Goal: Transaction & Acquisition: Purchase product/service

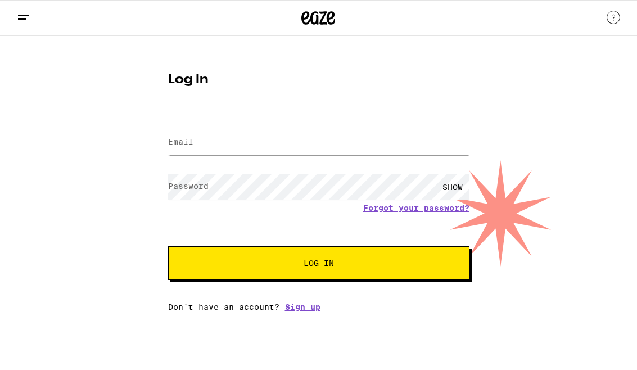
click at [184, 143] on label "Email" at bounding box center [180, 141] width 25 height 9
type input "[EMAIL_ADDRESS][PERSON_NAME][DOMAIN_NAME]"
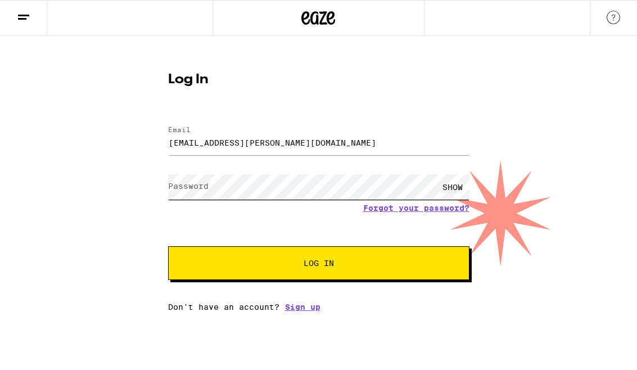
click at [318, 265] on button "Log In" at bounding box center [318, 263] width 301 height 34
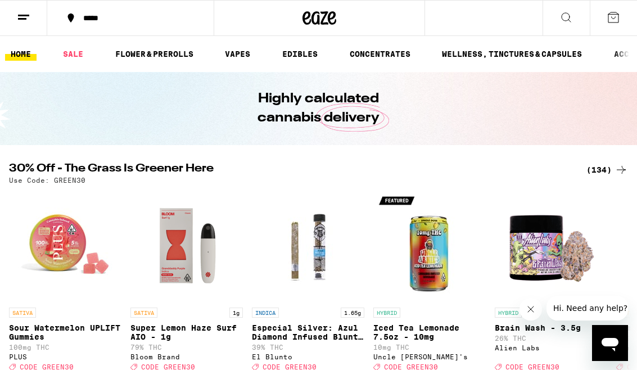
click at [78, 55] on link "SALE" at bounding box center [72, 53] width 31 height 13
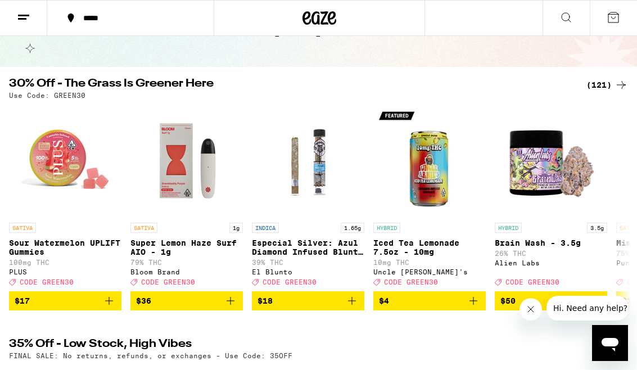
scroll to position [64, 0]
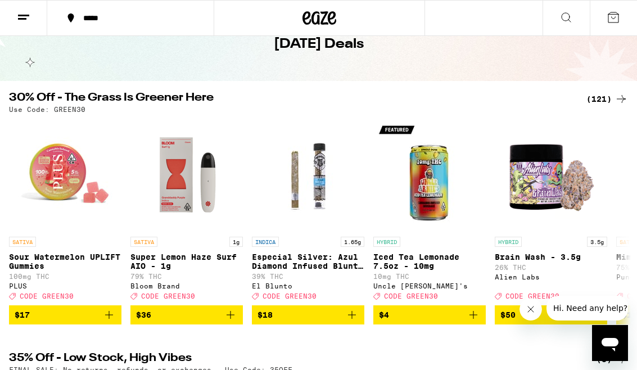
click at [614, 102] on div "(121)" at bounding box center [607, 98] width 42 height 13
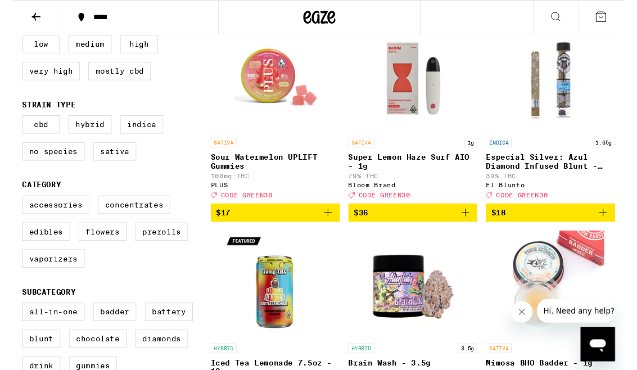
scroll to position [137, 0]
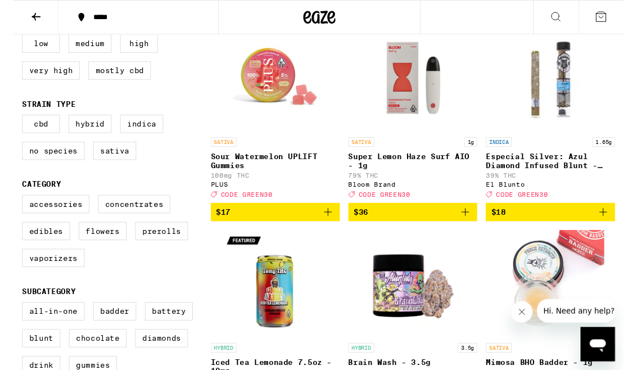
click at [85, 251] on label "Flowers" at bounding box center [93, 241] width 50 height 19
click at [12, 206] on input "Flowers" at bounding box center [11, 205] width 1 height 1
checkbox input "true"
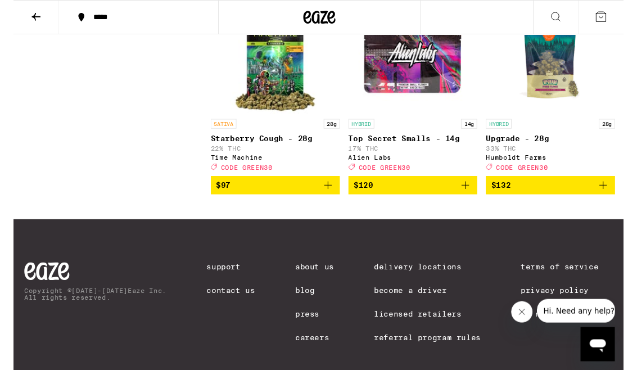
scroll to position [1401, 0]
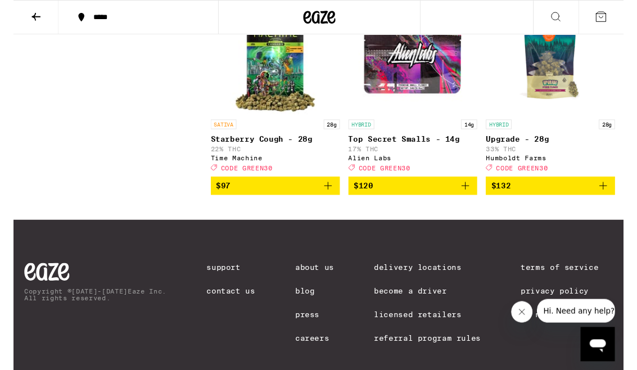
click at [617, 201] on icon "Add to bag" at bounding box center [615, 193] width 13 height 13
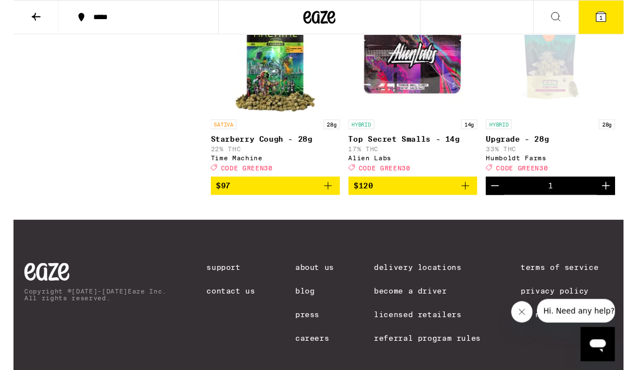
click at [613, 20] on span "1" at bounding box center [613, 18] width 3 height 7
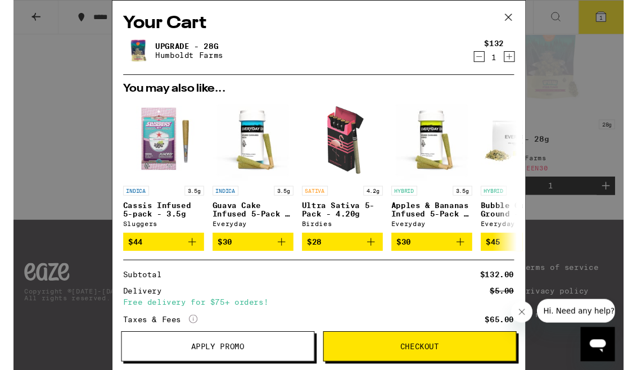
click at [261, 356] on button "Apply Promo" at bounding box center [213, 361] width 202 height 31
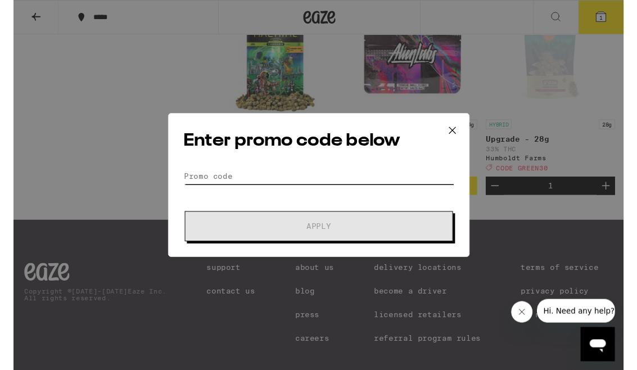
click at [378, 182] on input "Promo Code" at bounding box center [319, 183] width 282 height 17
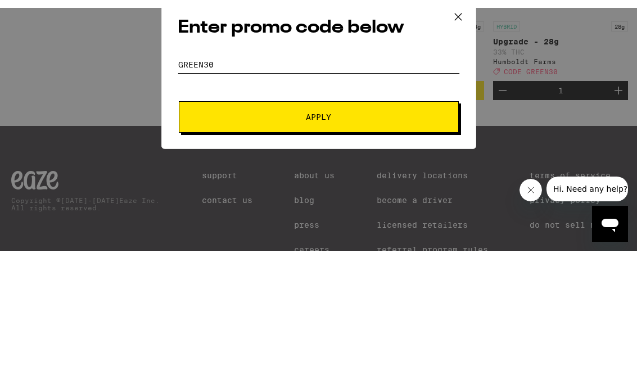
type input "Green30"
click at [417, 216] on span "Apply" at bounding box center [319, 220] width 202 height 8
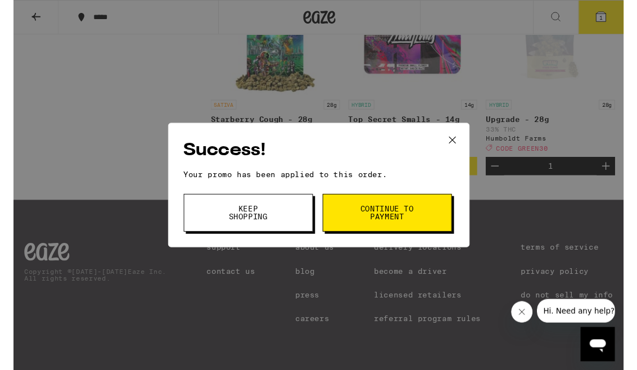
click at [421, 222] on button "Continue to payment" at bounding box center [390, 221] width 135 height 39
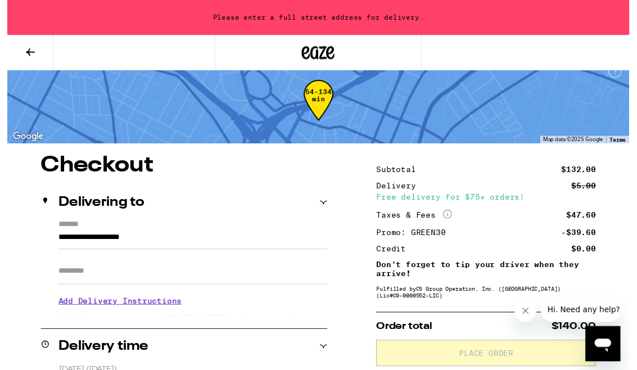
scroll to position [57, 0]
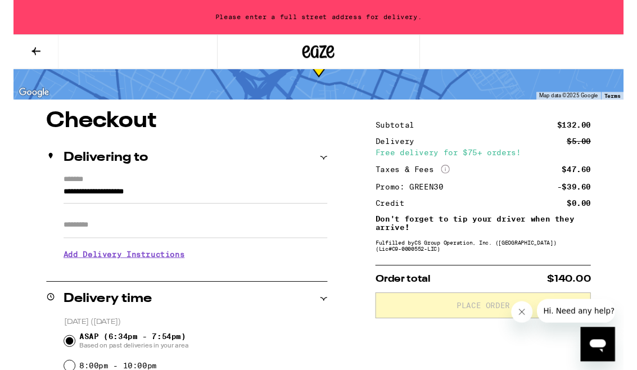
click at [197, 205] on input "**********" at bounding box center [190, 202] width 276 height 19
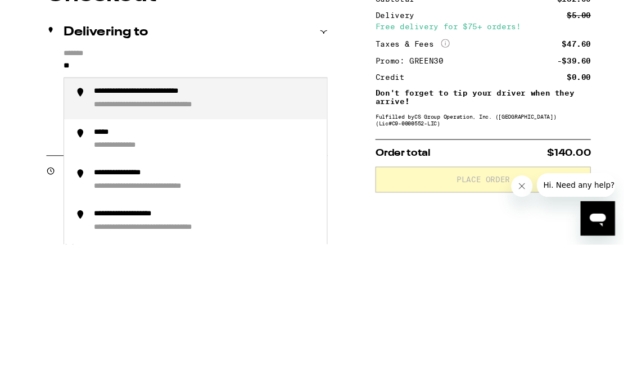
type input "*"
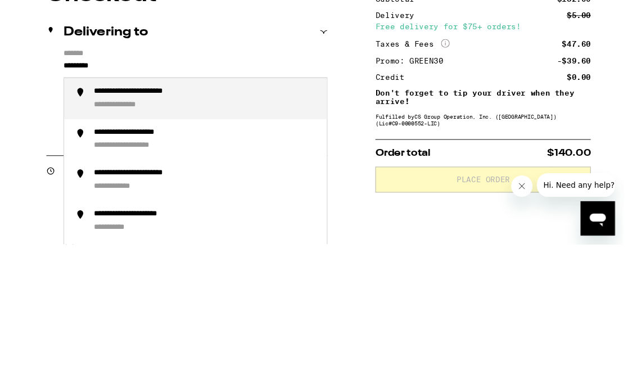
click at [111, 222] on div "**********" at bounding box center [147, 227] width 127 height 11
type input "**********"
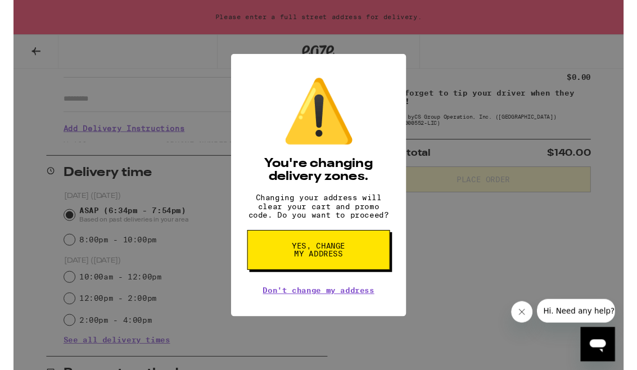
click at [370, 268] on button "Yes, change my address" at bounding box center [318, 261] width 149 height 42
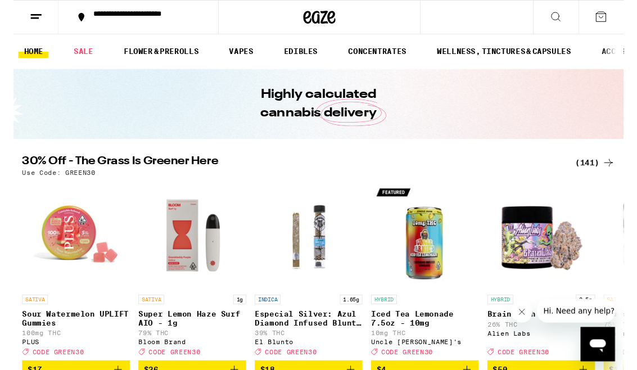
click at [608, 168] on div "(141)" at bounding box center [607, 169] width 42 height 13
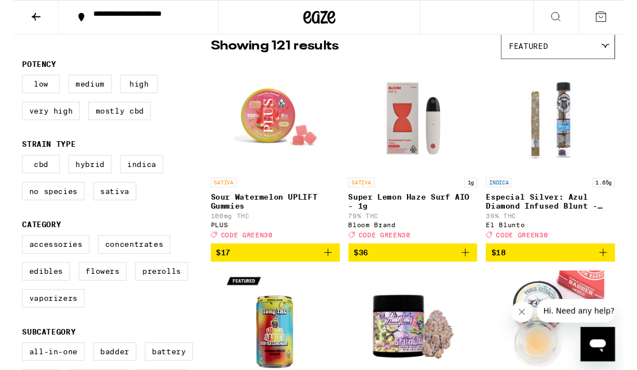
scroll to position [94, 0]
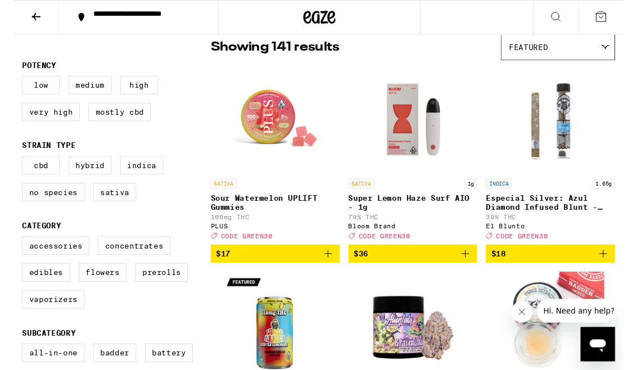
click at [33, 182] on label "CBD" at bounding box center [28, 172] width 39 height 19
click at [12, 165] on input "CBD" at bounding box center [11, 165] width 1 height 1
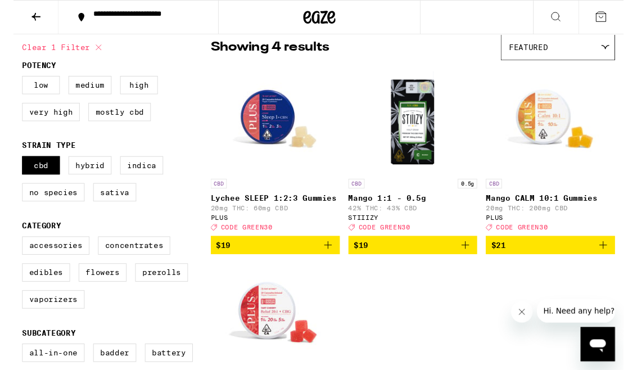
click at [27, 173] on label "CBD" at bounding box center [28, 172] width 39 height 19
click at [12, 165] on input "CBD" at bounding box center [11, 165] width 1 height 1
checkbox input "false"
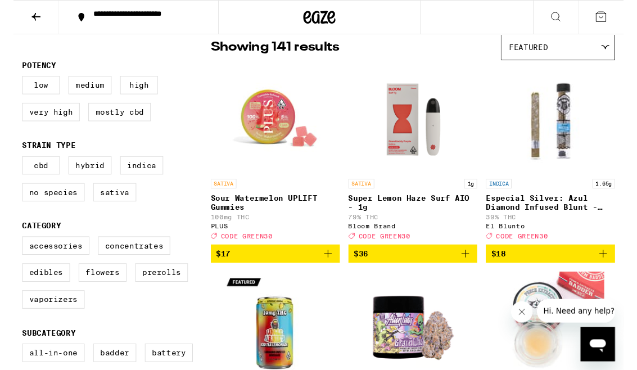
click at [35, 118] on label "Very High" at bounding box center [39, 116] width 60 height 19
click at [12, 82] on input "Very High" at bounding box center [11, 81] width 1 height 1
checkbox input "true"
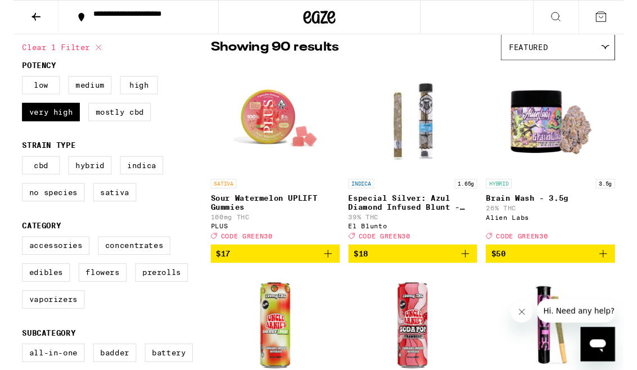
click at [134, 90] on label "High" at bounding box center [130, 88] width 39 height 19
click at [12, 82] on input "High" at bounding box center [11, 81] width 1 height 1
checkbox input "true"
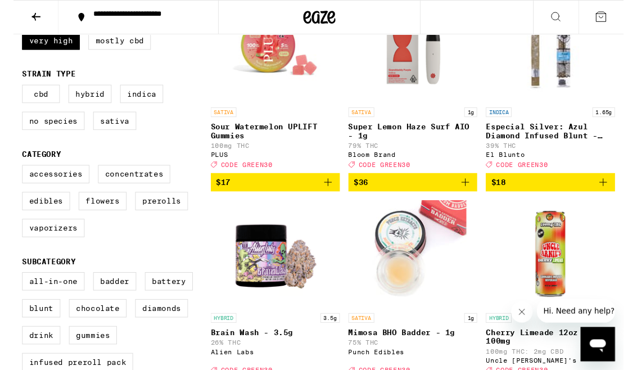
scroll to position [174, 0]
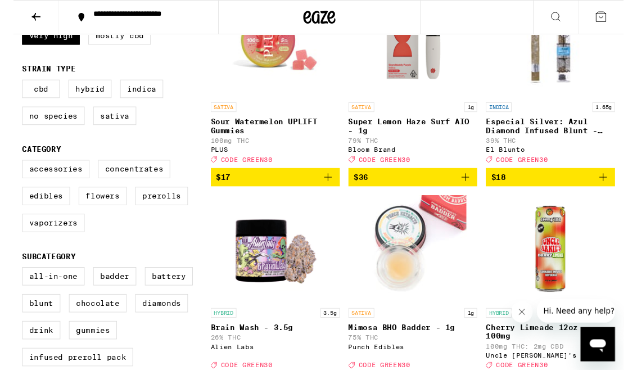
click at [88, 214] on label "Flowers" at bounding box center [93, 204] width 50 height 19
click at [12, 169] on input "Flowers" at bounding box center [11, 169] width 1 height 1
checkbox input "true"
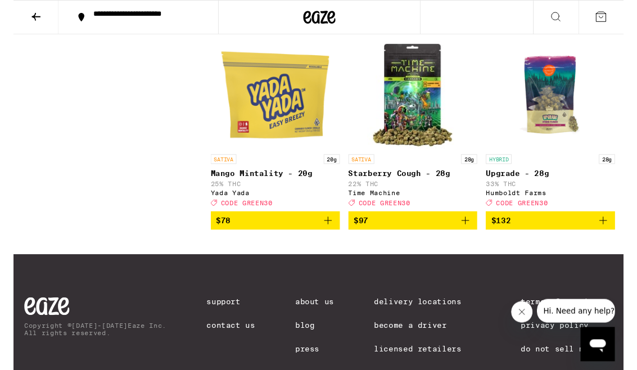
scroll to position [1795, 0]
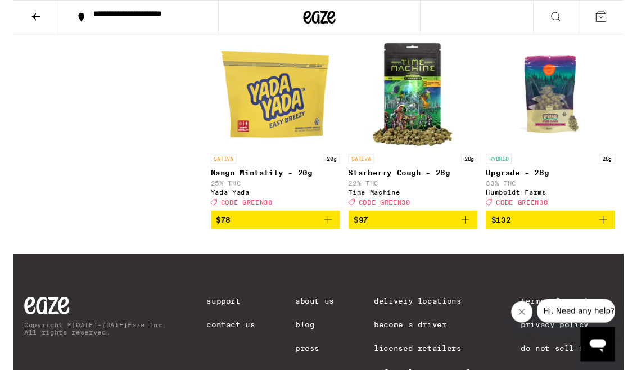
click at [615, 236] on icon "Add to bag" at bounding box center [615, 229] width 13 height 13
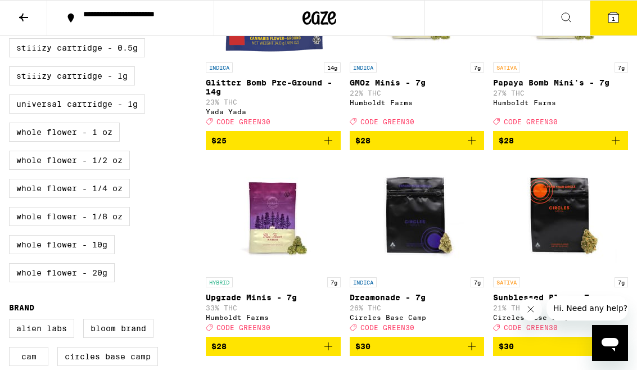
scroll to position [604, 0]
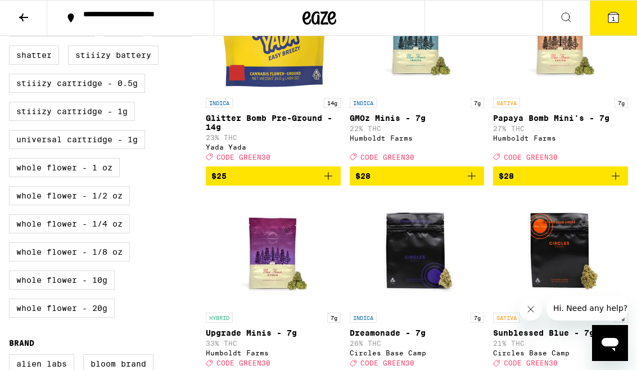
click at [618, 20] on icon at bounding box center [613, 17] width 10 height 10
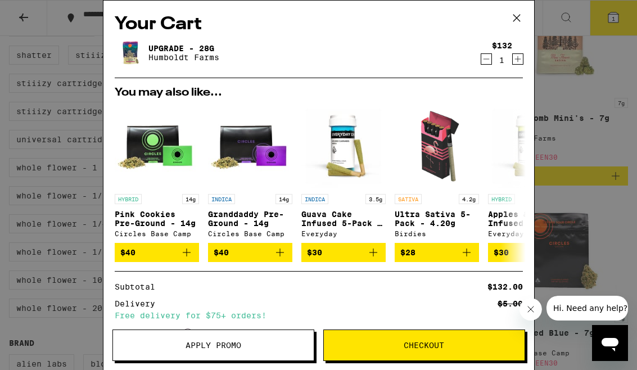
click at [188, 343] on span "Apply Promo" at bounding box center [214, 345] width 56 height 8
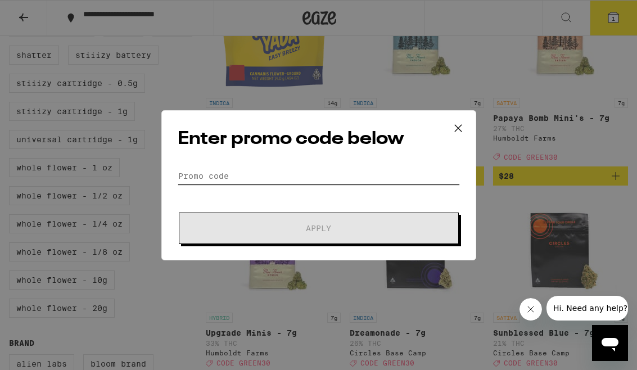
click at [189, 175] on input "Promo Code" at bounding box center [319, 176] width 282 height 17
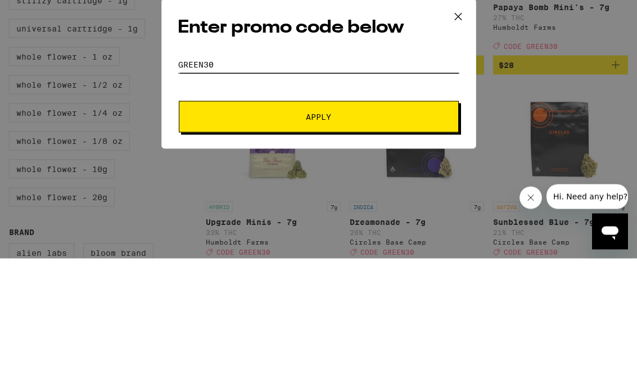
type input "Green30"
click at [399, 213] on button "Apply" at bounding box center [319, 228] width 280 height 31
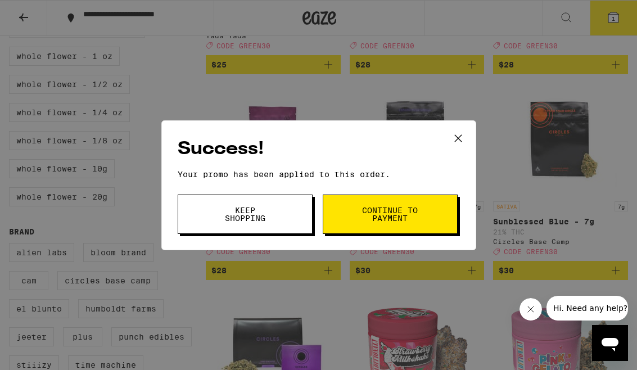
click at [427, 214] on button "Continue to payment" at bounding box center [390, 214] width 135 height 39
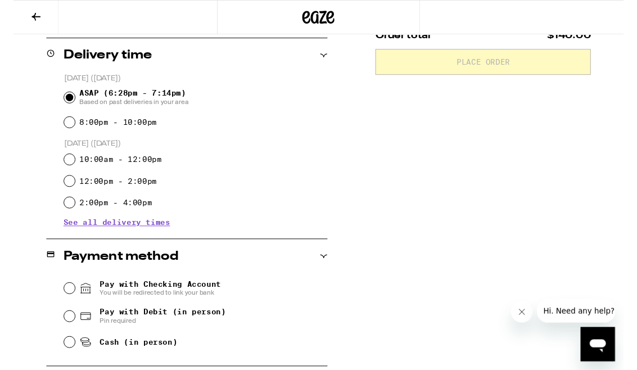
scroll to position [305, 0]
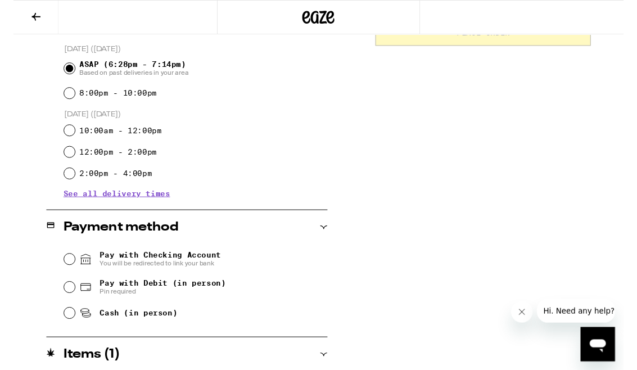
click at [62, 274] on input "Pay with Checking Account You will be redirected to link your bank" at bounding box center [58, 270] width 11 height 11
click at [64, 301] on input "Pay with Debit (in person) Pin required" at bounding box center [58, 299] width 11 height 11
radio input "true"
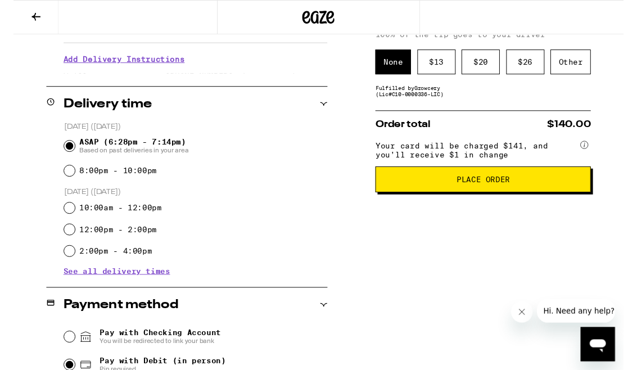
scroll to position [217, 0]
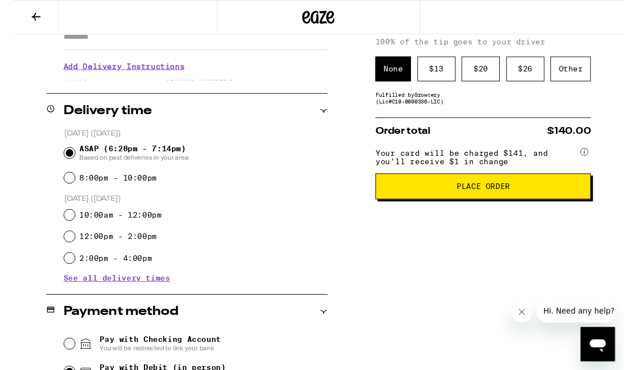
click at [523, 198] on span "Place Order" at bounding box center [490, 195] width 206 height 8
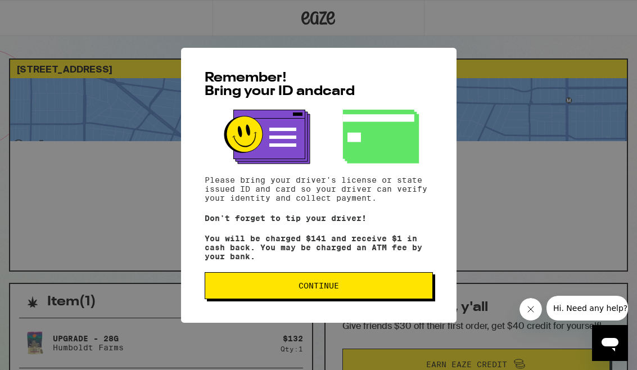
click at [408, 290] on span "Continue" at bounding box center [318, 286] width 209 height 8
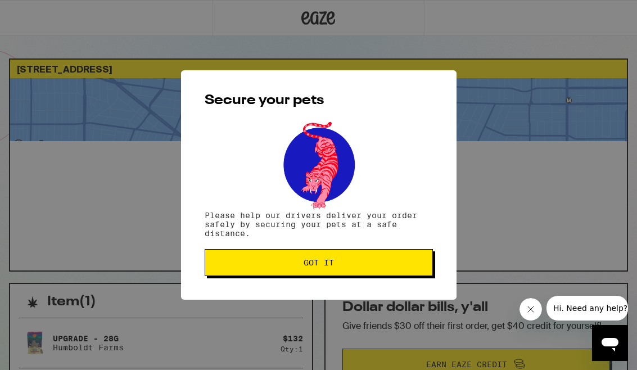
click at [416, 267] on span "Got it" at bounding box center [318, 263] width 209 height 8
